Goal: Obtain resource: Download file/media

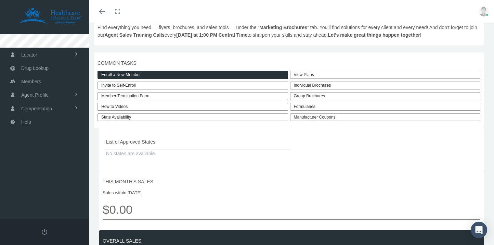
scroll to position [174, 0]
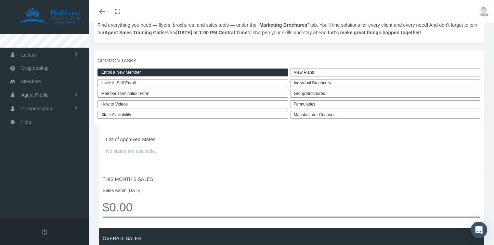
click at [307, 76] on link "View Plans" at bounding box center [385, 72] width 191 height 8
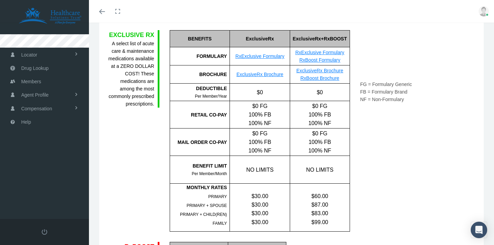
scroll to position [221, 0]
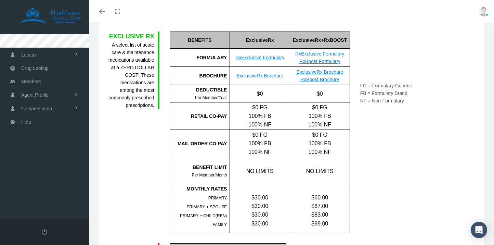
click at [307, 80] on link "RxBoost Brochure" at bounding box center [319, 79] width 39 height 5
click at [278, 77] on link "ExclusiveRx Brochure" at bounding box center [259, 75] width 47 height 5
click at [302, 81] on link "RxBoost Brochure" at bounding box center [319, 79] width 39 height 5
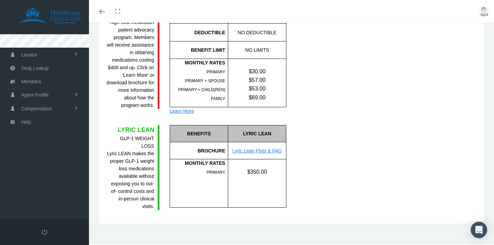
scroll to position [496, 0]
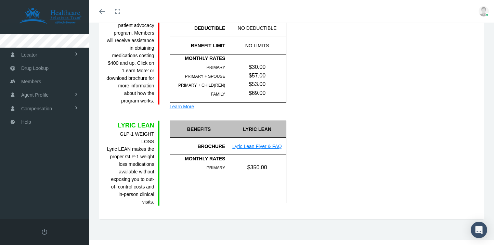
click at [247, 147] on link "Lyric Lean Flyer & FAQ" at bounding box center [257, 145] width 49 height 5
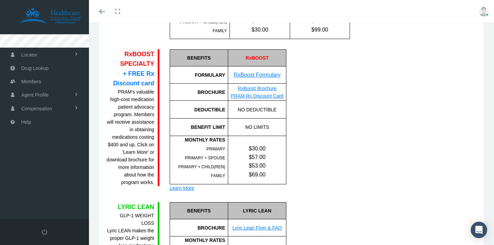
scroll to position [414, 0]
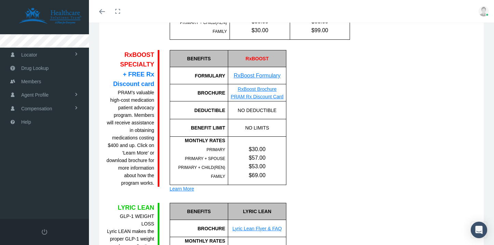
click at [278, 96] on link "PRAM Rx Discount Card" at bounding box center [257, 96] width 53 height 5
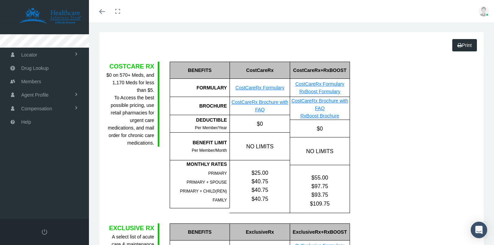
scroll to position [0, 0]
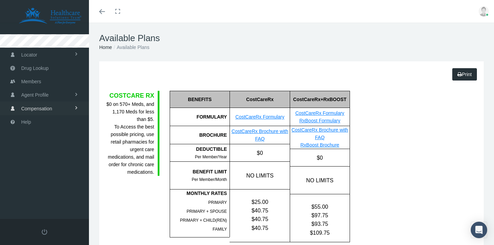
click at [69, 106] on link "Compensation" at bounding box center [44, 107] width 89 height 13
click at [46, 54] on link "Locator" at bounding box center [44, 54] width 89 height 13
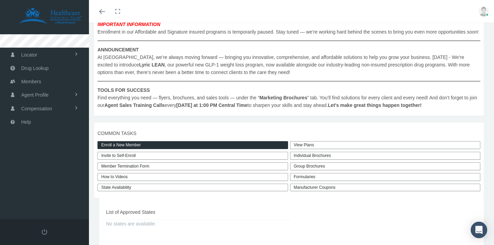
scroll to position [189, 0]
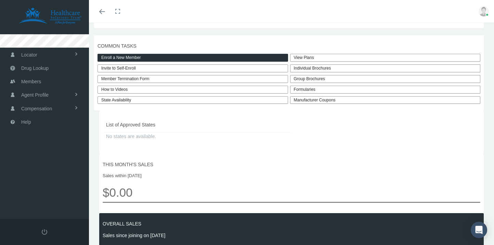
click at [267, 93] on link "How to Videos" at bounding box center [193, 90] width 191 height 8
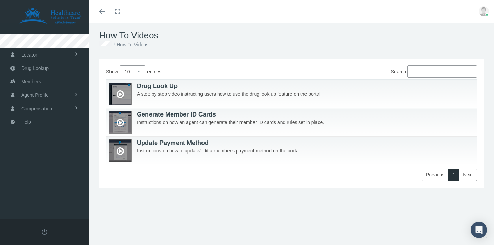
scroll to position [3, 0]
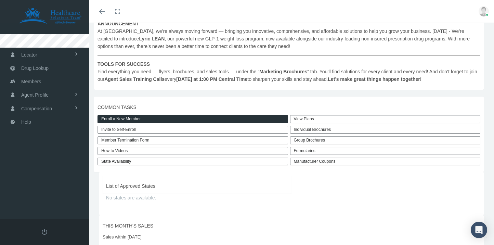
scroll to position [136, 0]
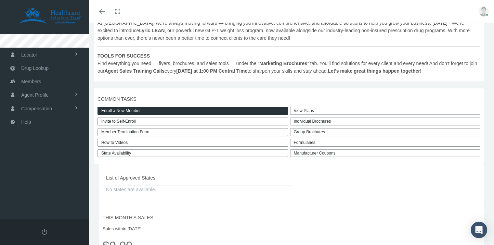
click at [317, 157] on link "Manufacturer Coupons" at bounding box center [385, 153] width 191 height 8
